Goal: Task Accomplishment & Management: Use online tool/utility

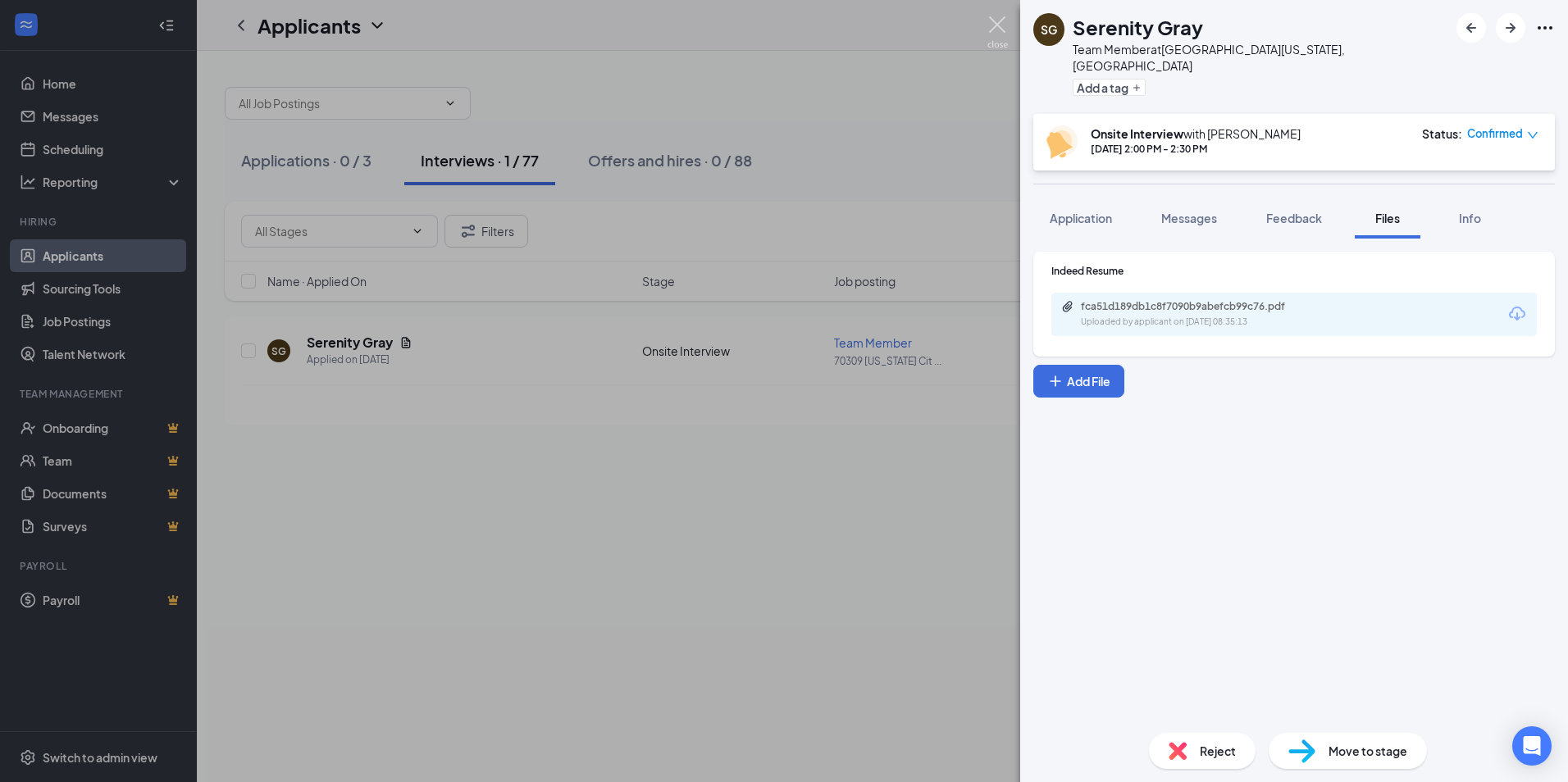
drag, startPoint x: 1002, startPoint y: 22, endPoint x: 812, endPoint y: 105, distance: 207.3
click at [1003, 22] on img at bounding box center [997, 33] width 21 height 32
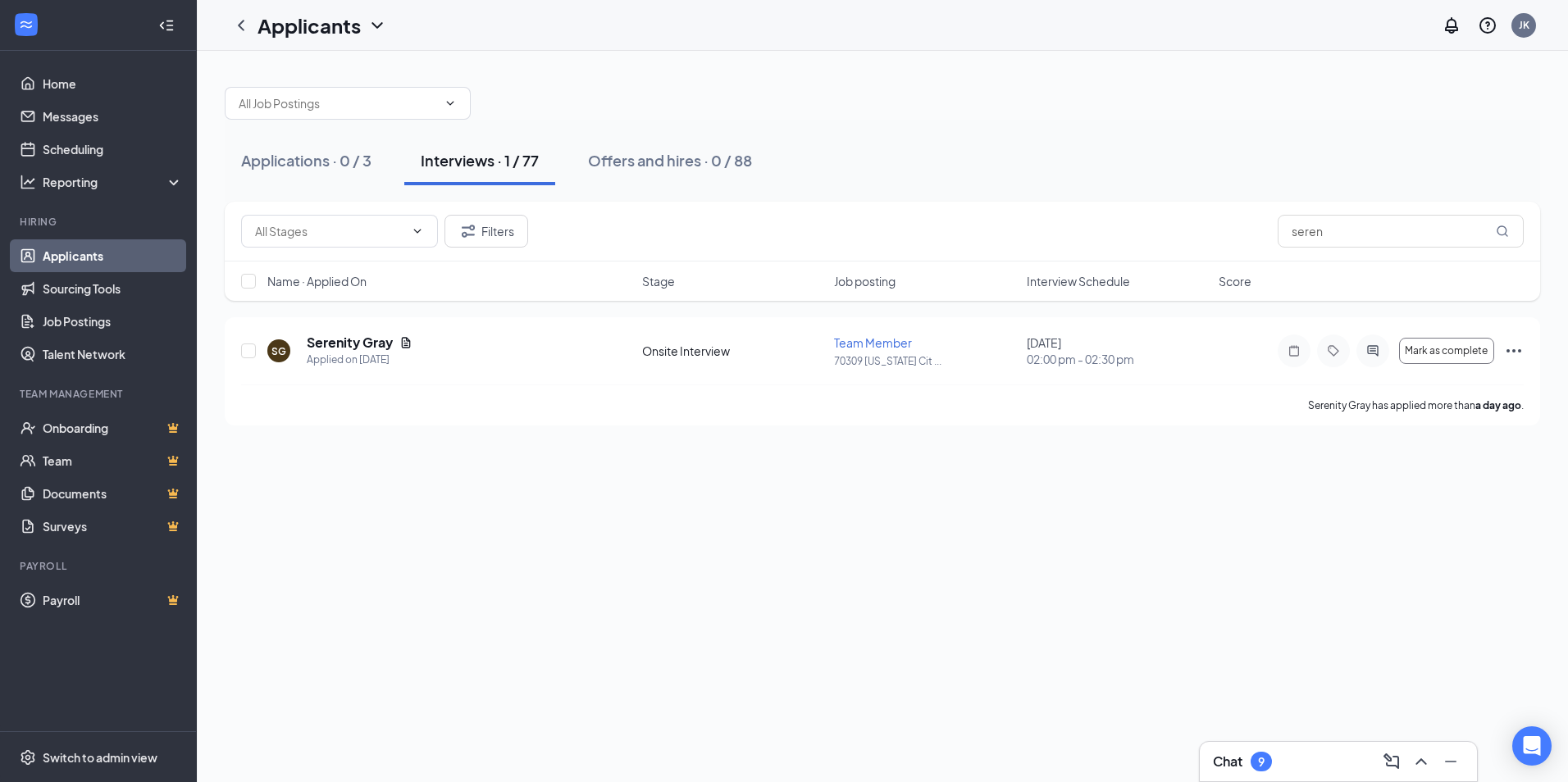
click at [505, 153] on div "Interviews · 1 / 77" at bounding box center [479, 160] width 118 height 21
click at [1368, 238] on input "seren" at bounding box center [1401, 231] width 246 height 33
type input "s"
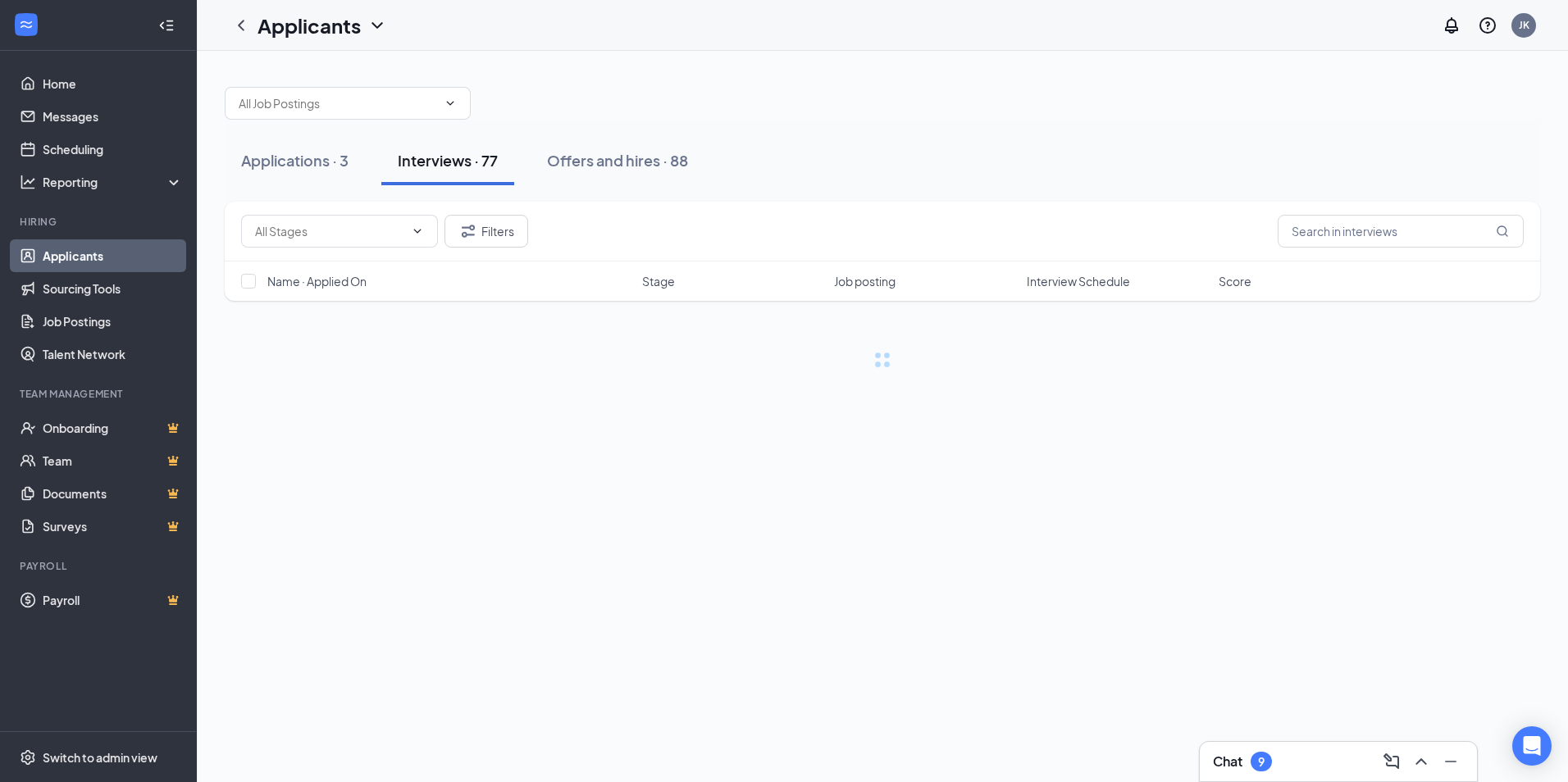
click at [446, 153] on div "Interviews · 77" at bounding box center [448, 160] width 100 height 21
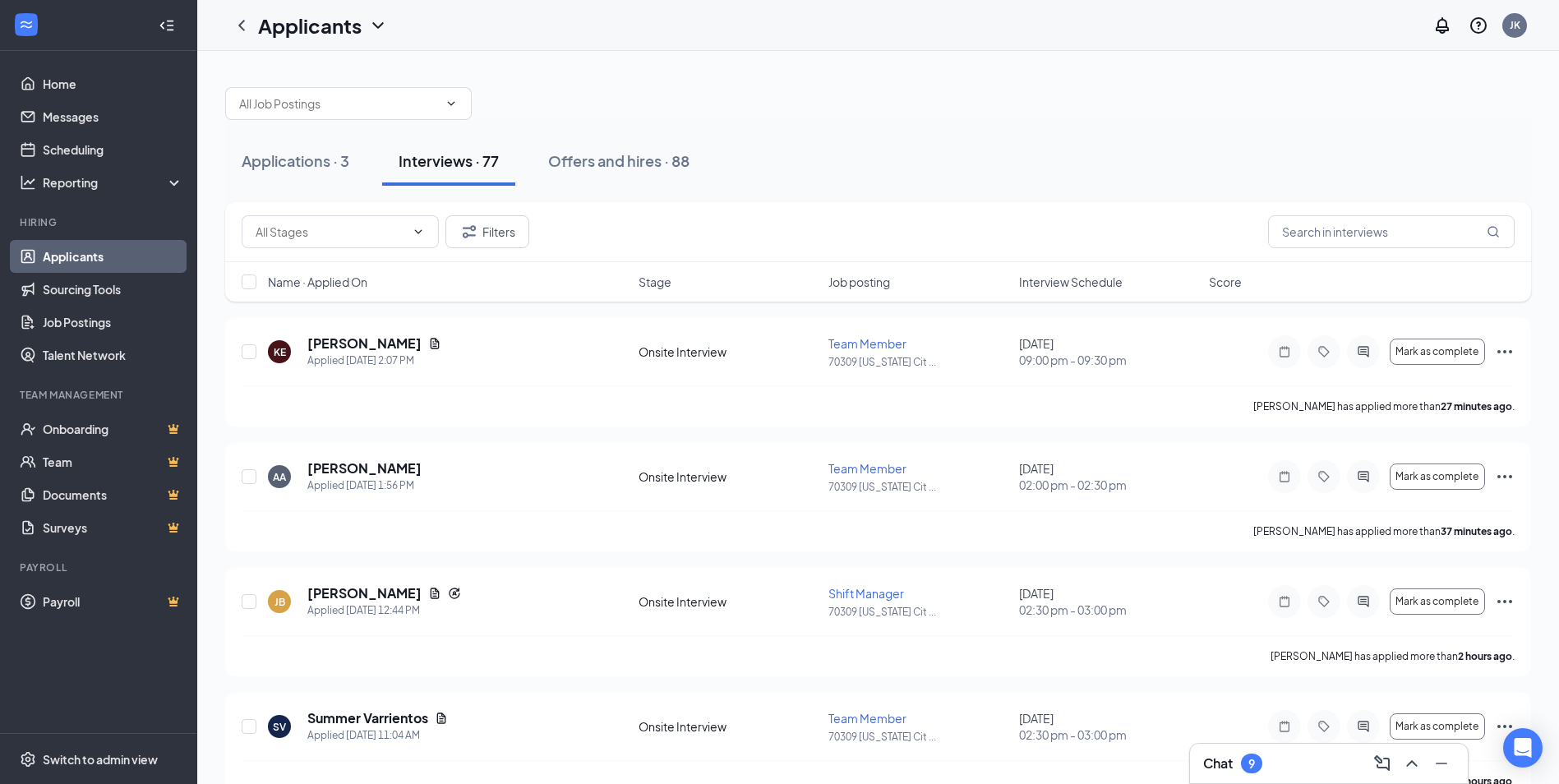
click at [439, 156] on div "Interviews · 77" at bounding box center [449, 160] width 101 height 21
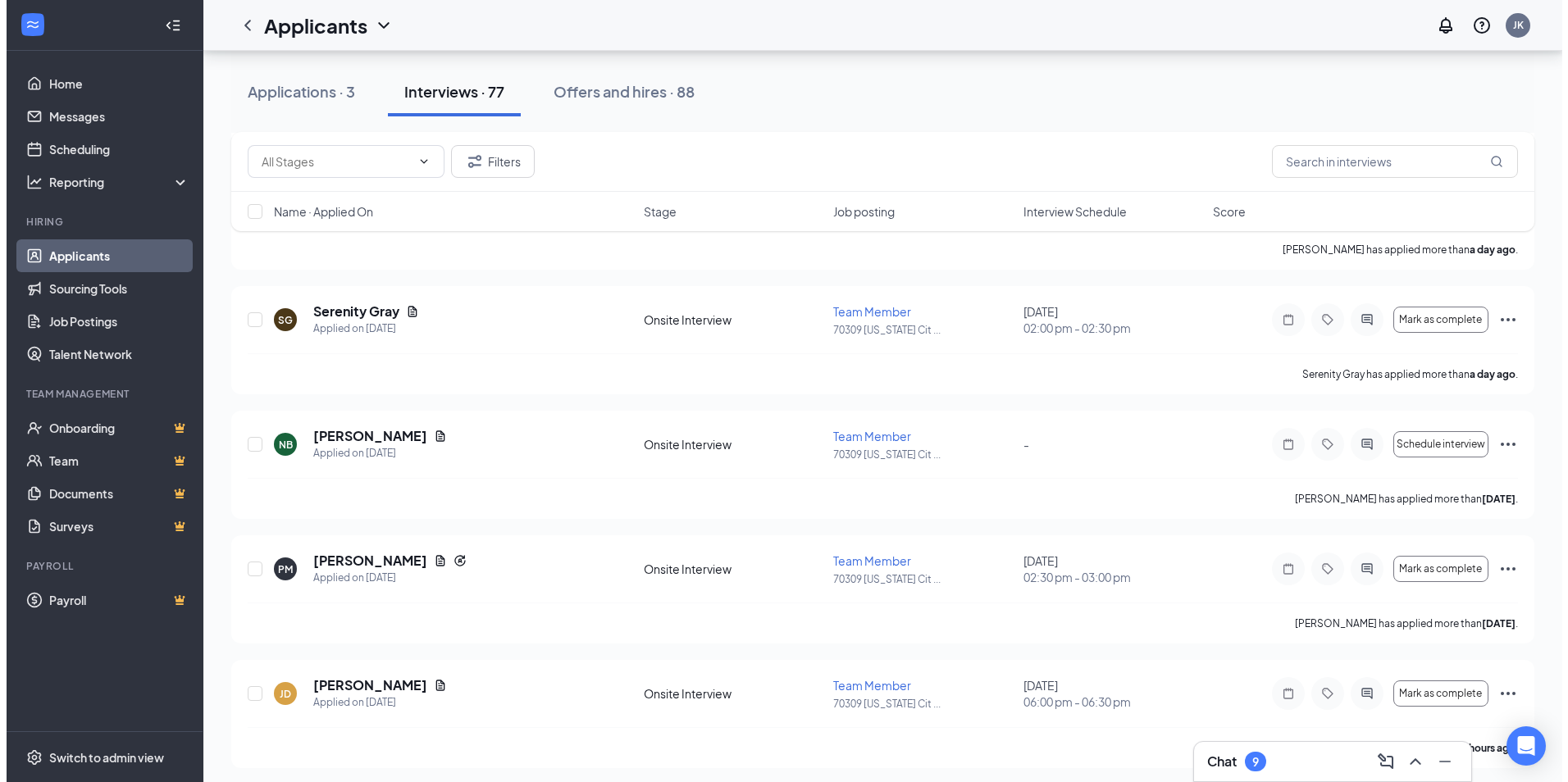
scroll to position [2295, 0]
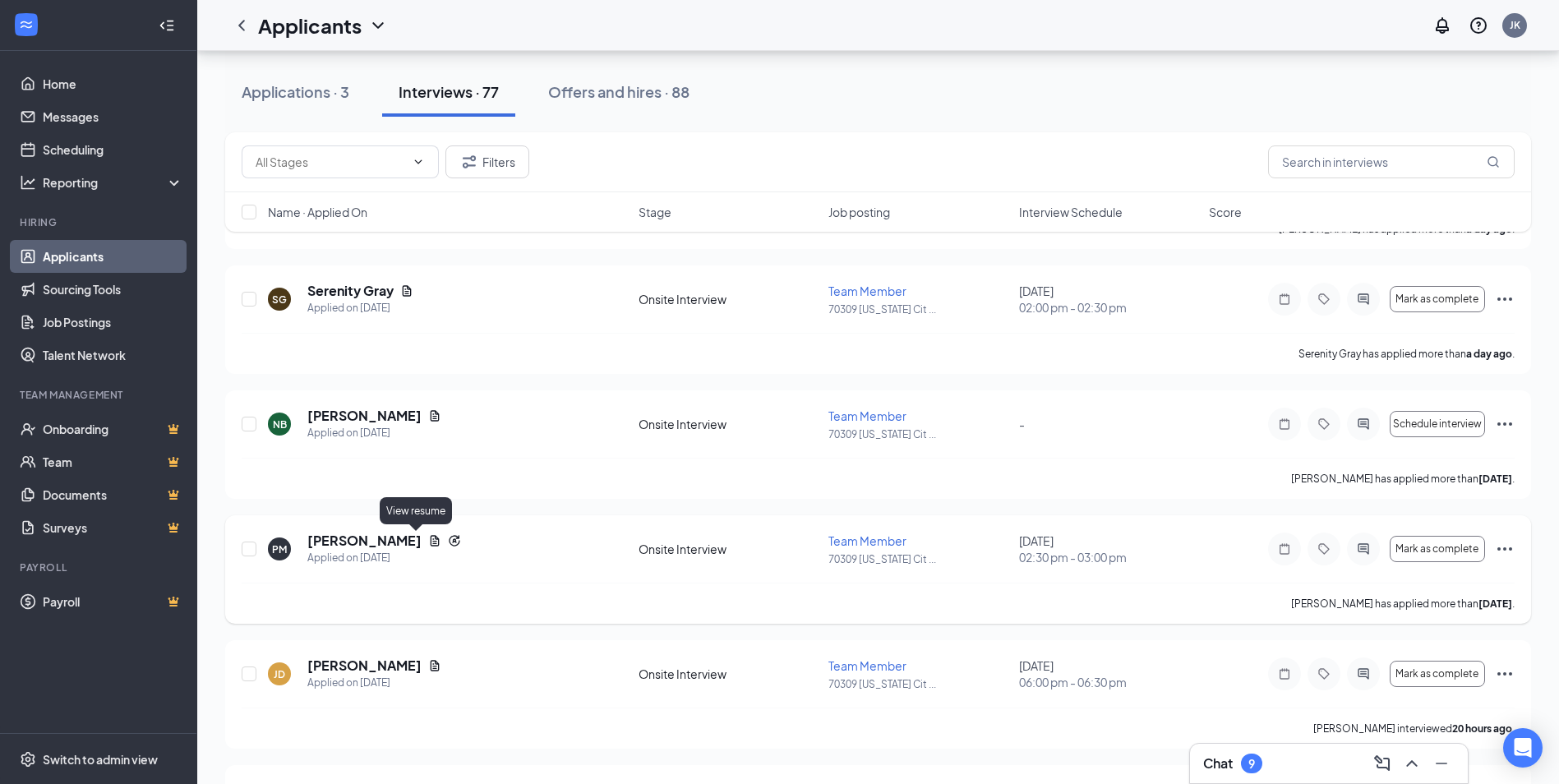
click at [429, 541] on icon "Document" at bounding box center [435, 541] width 13 height 13
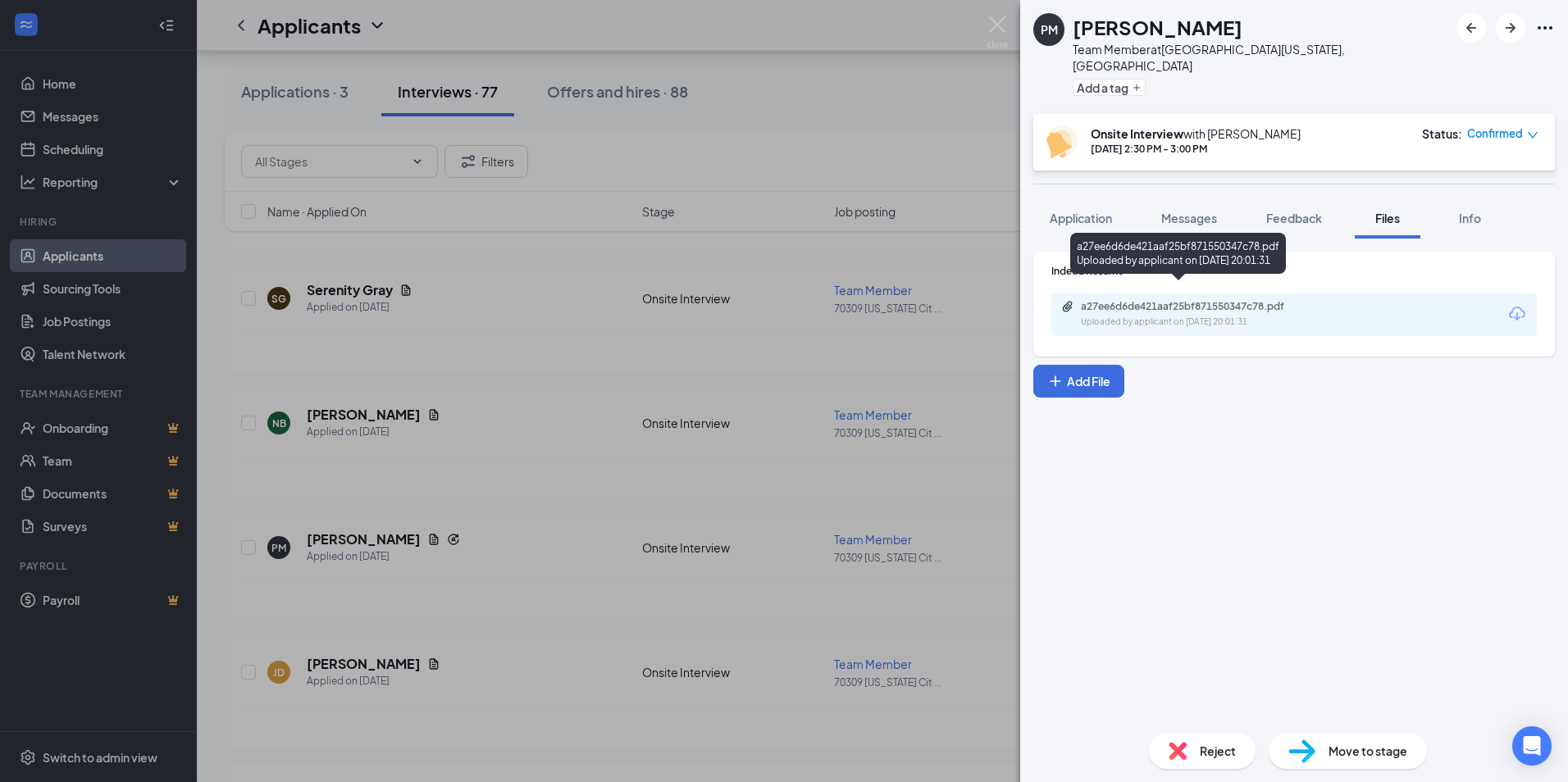
click at [1104, 300] on div "a27ee6d6de421aaf25bf871550347c78.pdf" at bounding box center [1196, 307] width 229 height 13
